Goal: Contribute content

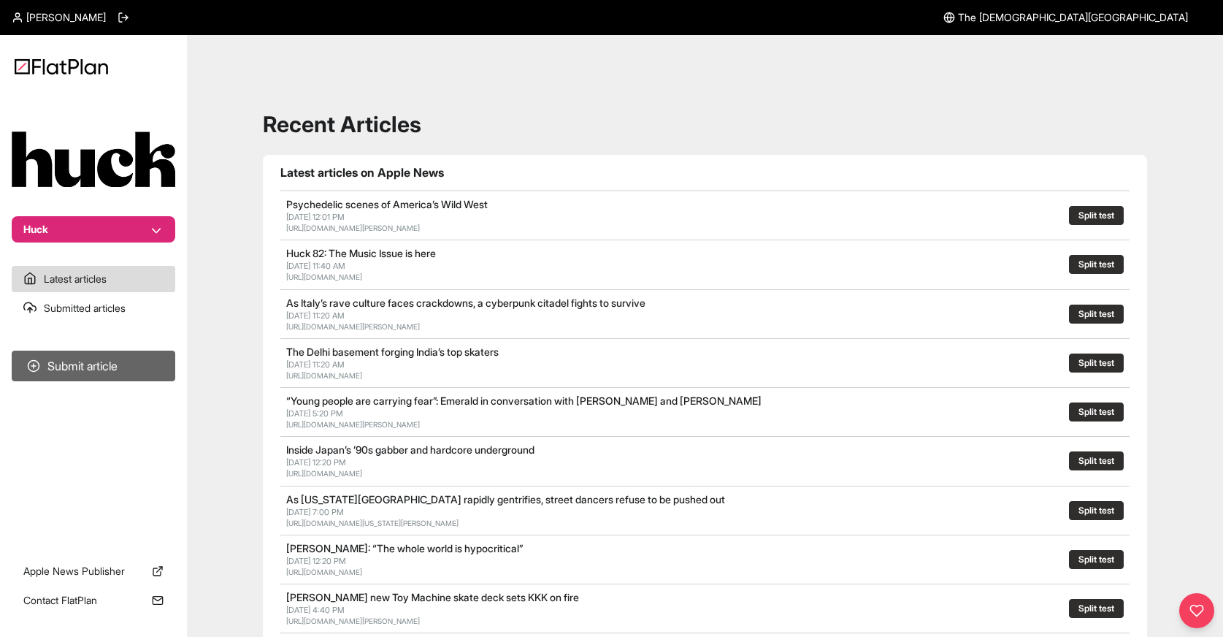
click at [123, 364] on button "Submit article" at bounding box center [94, 365] width 164 height 31
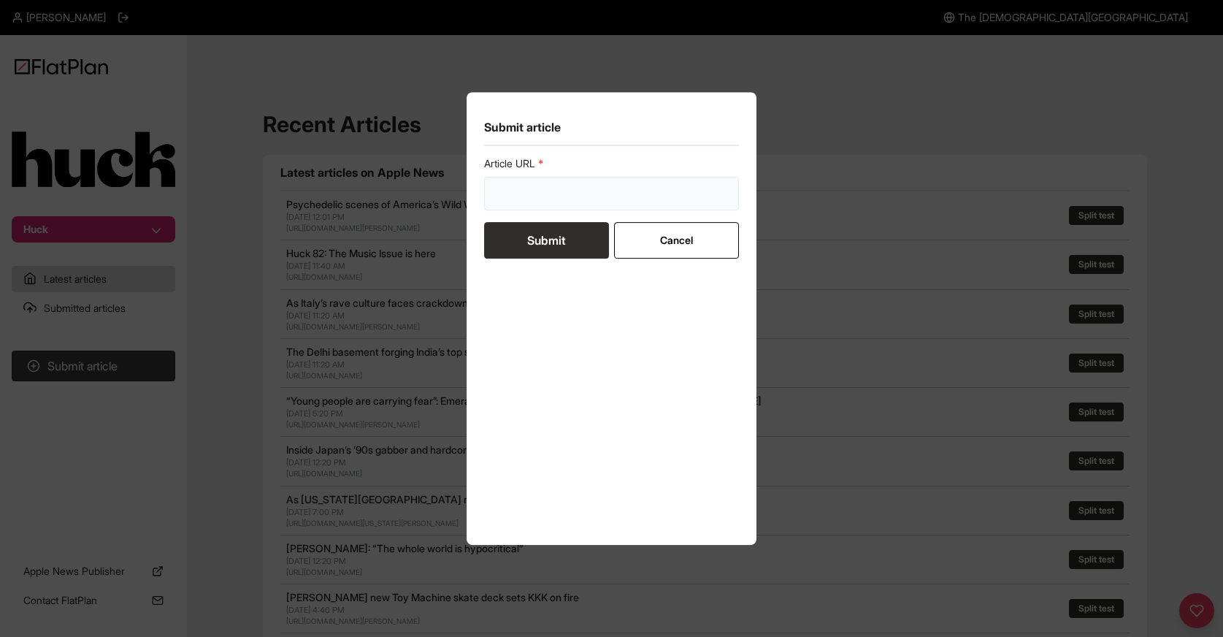
click at [593, 203] on input "url" at bounding box center [611, 194] width 255 height 34
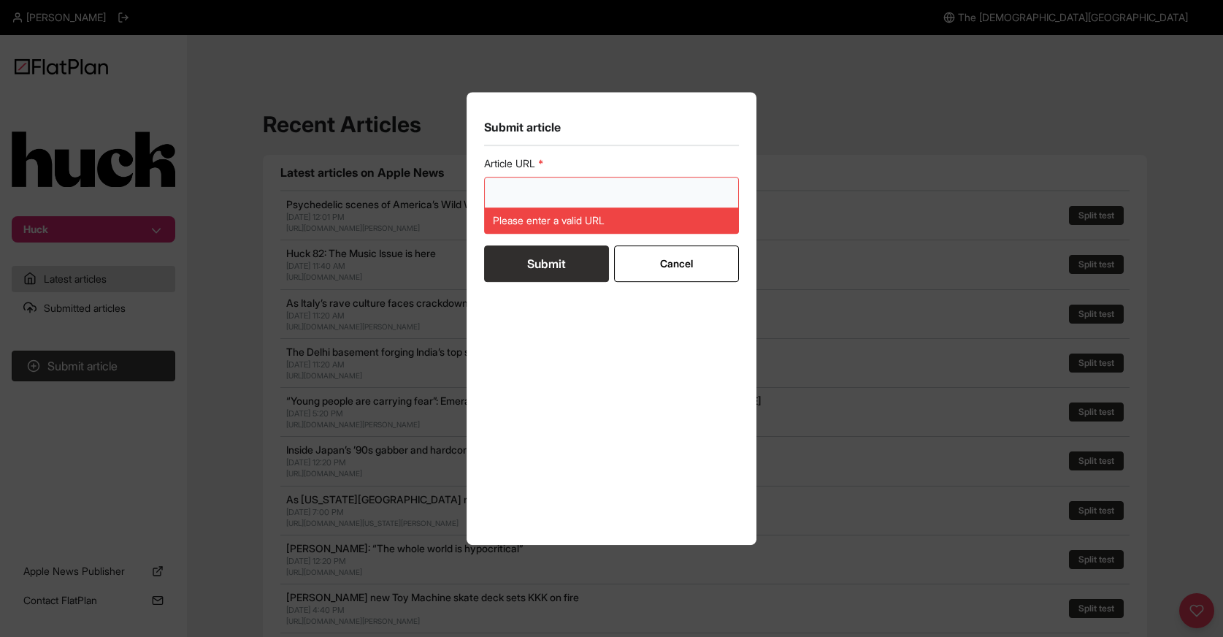
paste input "[URL][DOMAIN_NAME]"
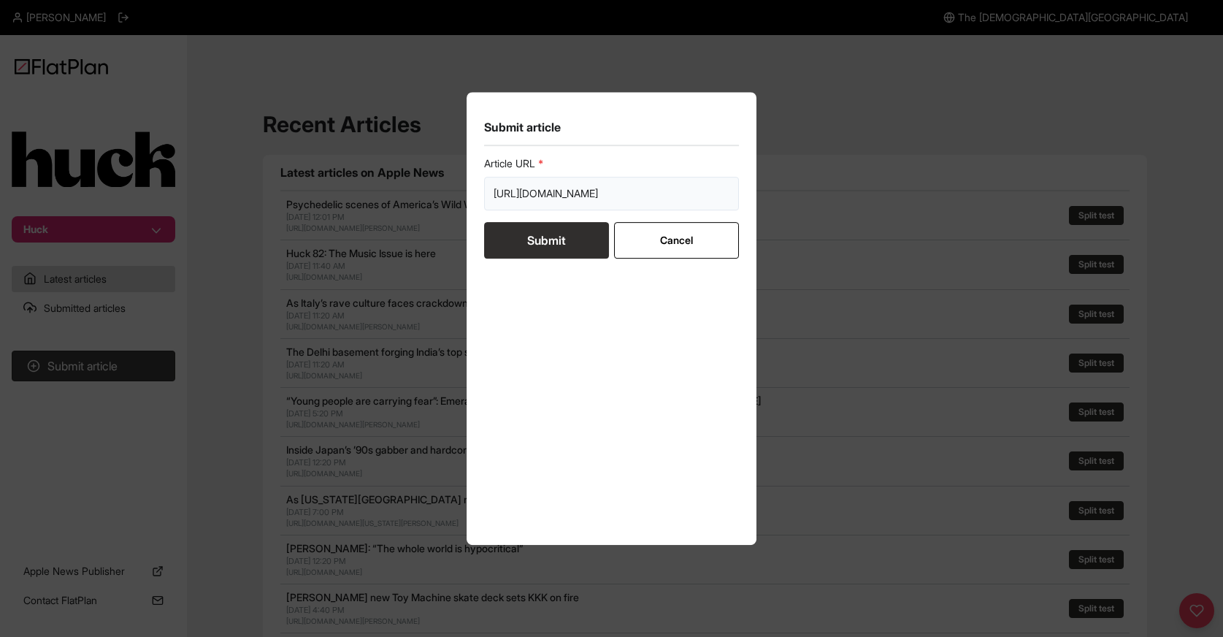
scroll to position [0, 175]
type input "[URL][DOMAIN_NAME]"
click at [535, 249] on button "Submit" at bounding box center [546, 240] width 125 height 36
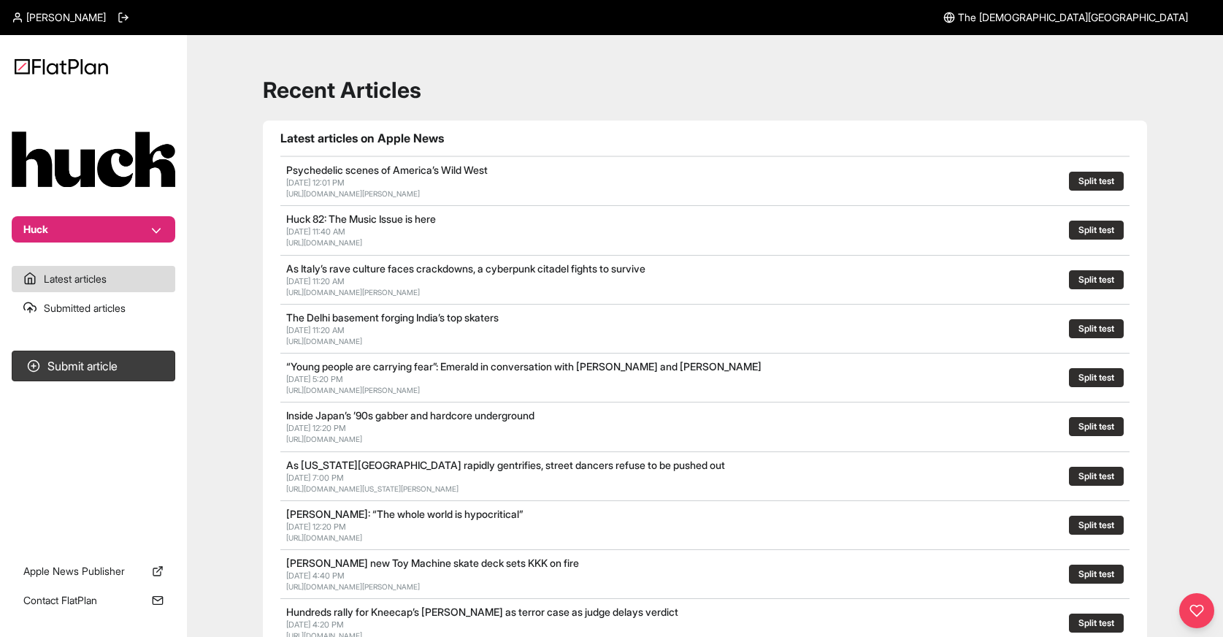
scroll to position [55, 0]
